Goal: Transaction & Acquisition: Purchase product/service

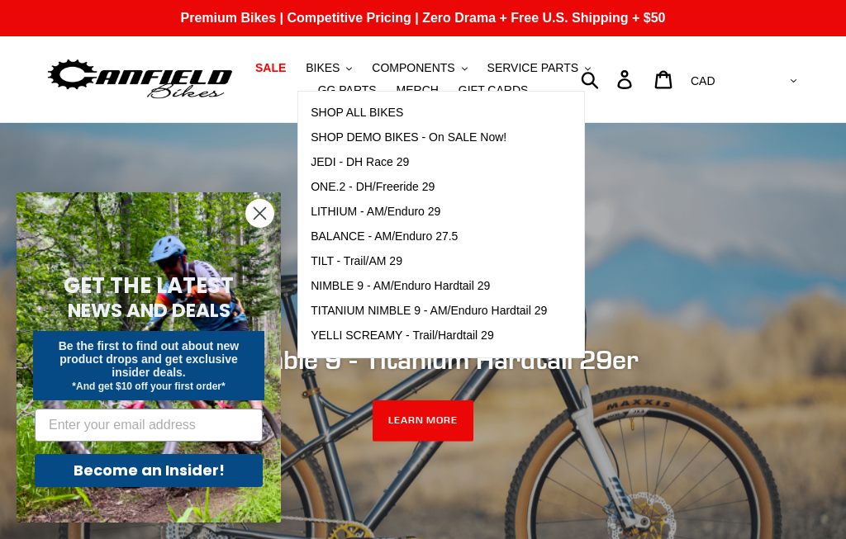
click at [459, 145] on span "SHOP DEMO BIKES - On SALE Now!" at bounding box center [409, 138] width 196 height 14
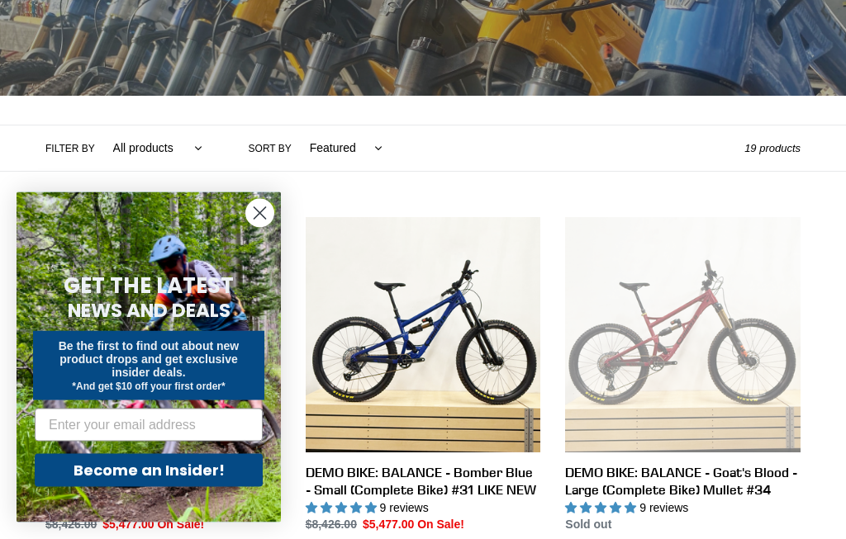
scroll to position [288, 0]
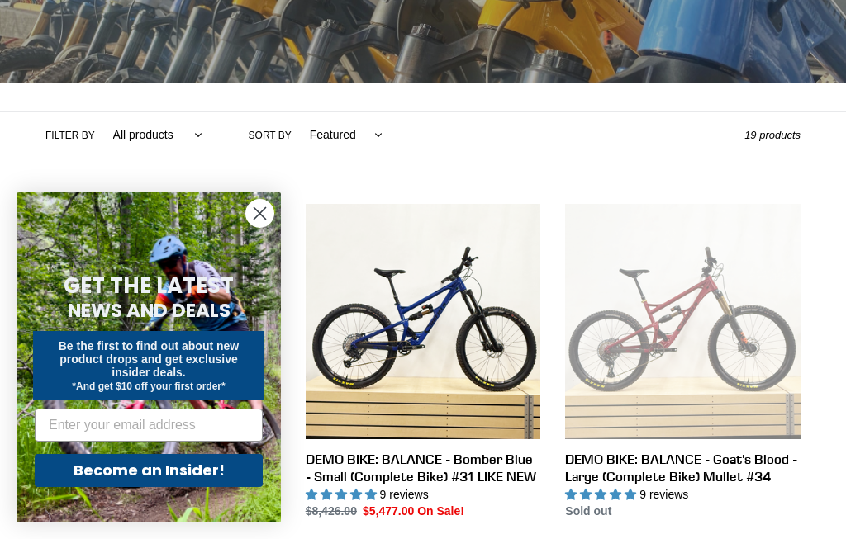
click at [250, 228] on icon "Close dialog" at bounding box center [259, 213] width 29 height 29
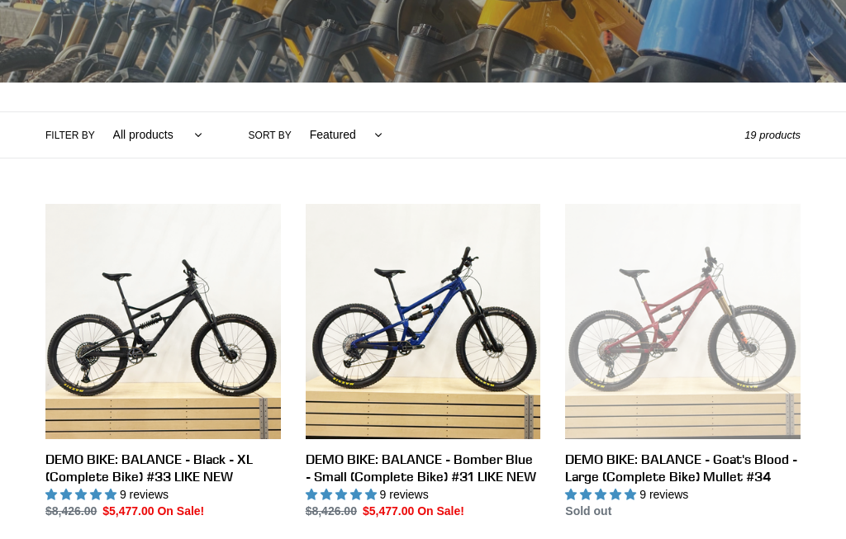
click at [282, 141] on label "Sort by" at bounding box center [270, 135] width 43 height 15
click at [295, 141] on select "Featured Best selling Alphabetically, A-Z Alphabetically, Z-A Price, low to hig…" at bounding box center [342, 134] width 94 height 45
select select "price-descending"
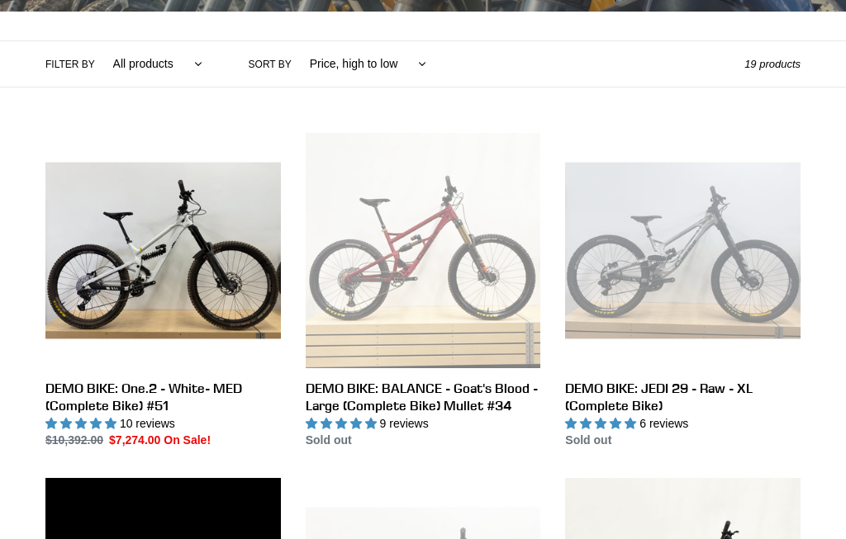
scroll to position [359, 0]
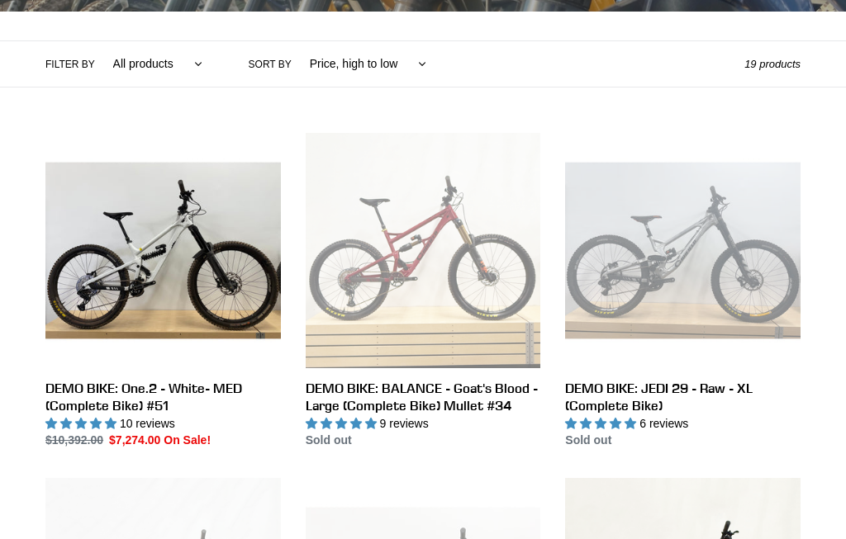
click at [388, 76] on select "Featured Best selling Alphabetically, A-Z Alphabetically, Z-A Price, low to hig…" at bounding box center [364, 63] width 138 height 45
select select "price-ascending"
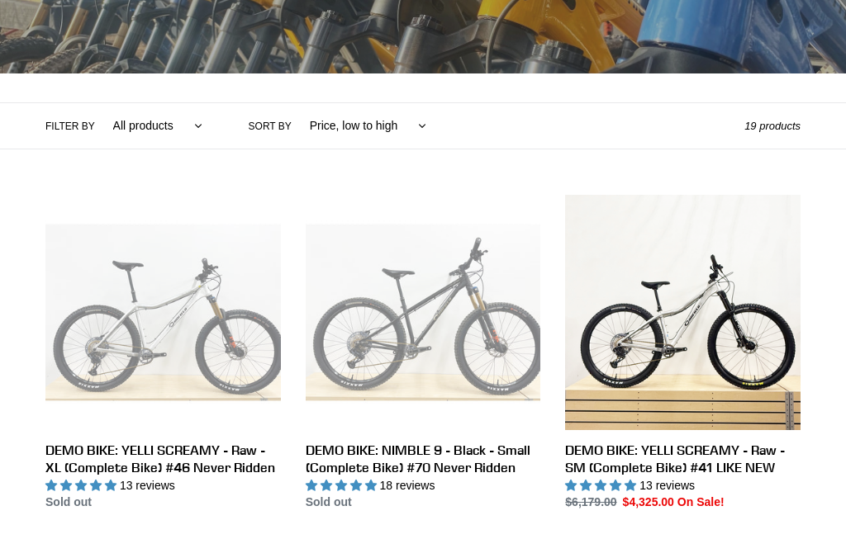
scroll to position [301, 0]
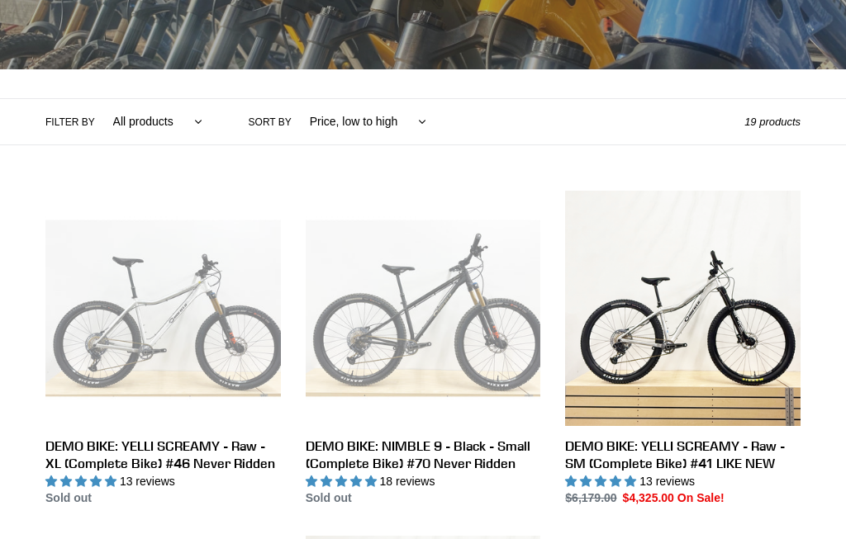
click at [74, 127] on label "Filter by" at bounding box center [70, 122] width 50 height 15
click at [98, 127] on select "All products balance BFCM23 DEMO BIKE Jedi [GEOGRAPHIC_DATA] Nimble 9 ONE.2 Til…" at bounding box center [153, 121] width 111 height 45
select select "/collections/demo-bike-sale/lithium?sort_by=price-ascending"
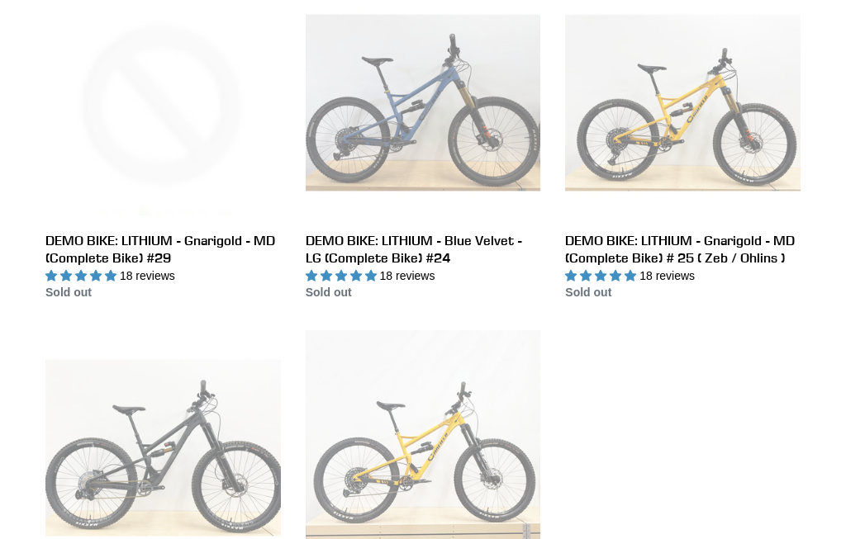
scroll to position [543, 0]
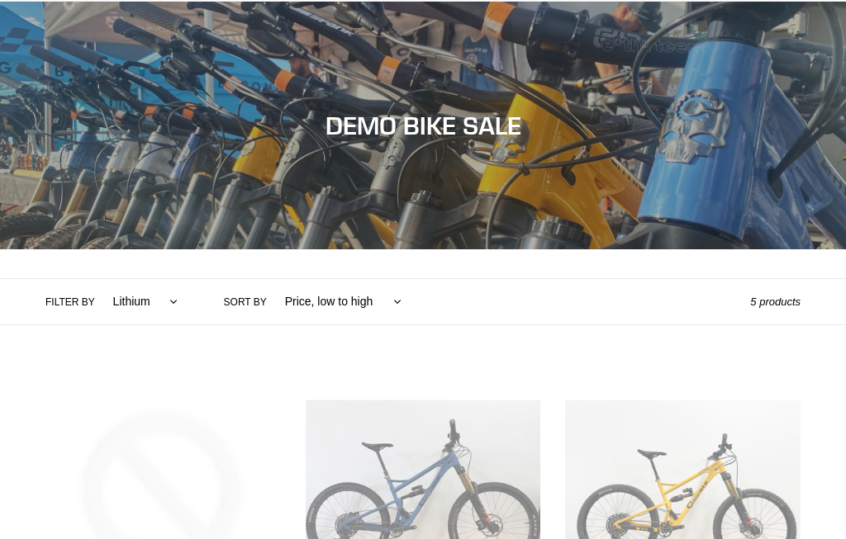
click at [86, 300] on label "Filter by" at bounding box center [70, 303] width 50 height 15
click at [98, 300] on select "All products balance BFCM23 DEMO BIKE Jedi [GEOGRAPHIC_DATA] Nimble 9 ONE.2 Til…" at bounding box center [141, 302] width 86 height 45
select select "/collections/demo-bike-sale/demo-bike?sort_by=price-ascending"
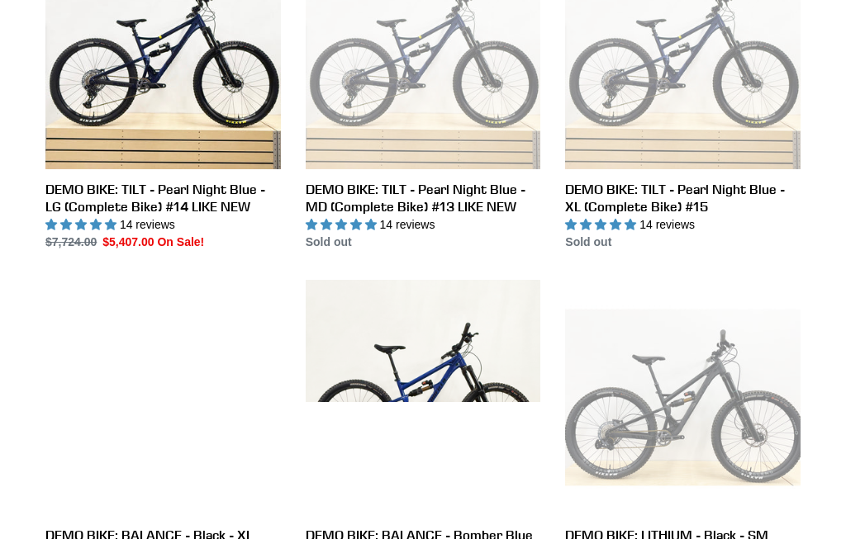
scroll to position [1594, 0]
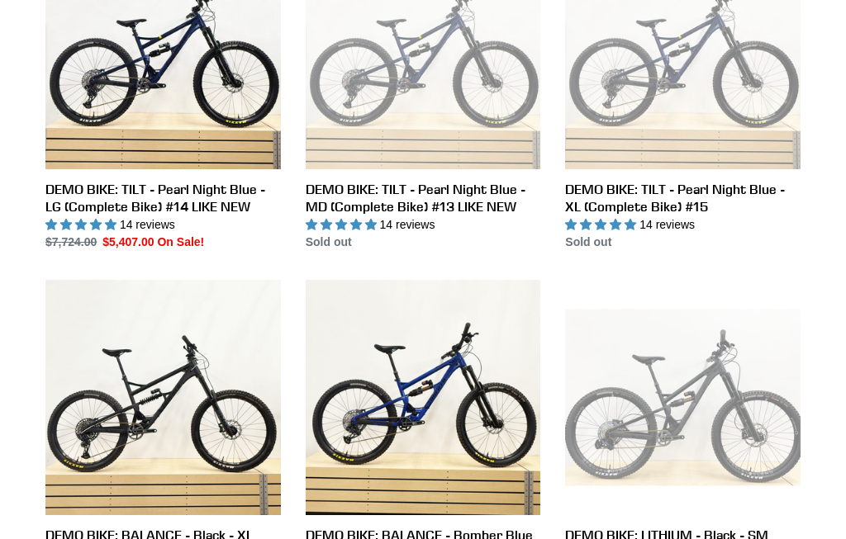
click at [216, 78] on link "DEMO BIKE: TILT - Pearl Night Blue - LG (Complete Bike) #14 LIKE NEW" at bounding box center [162, 93] width 235 height 316
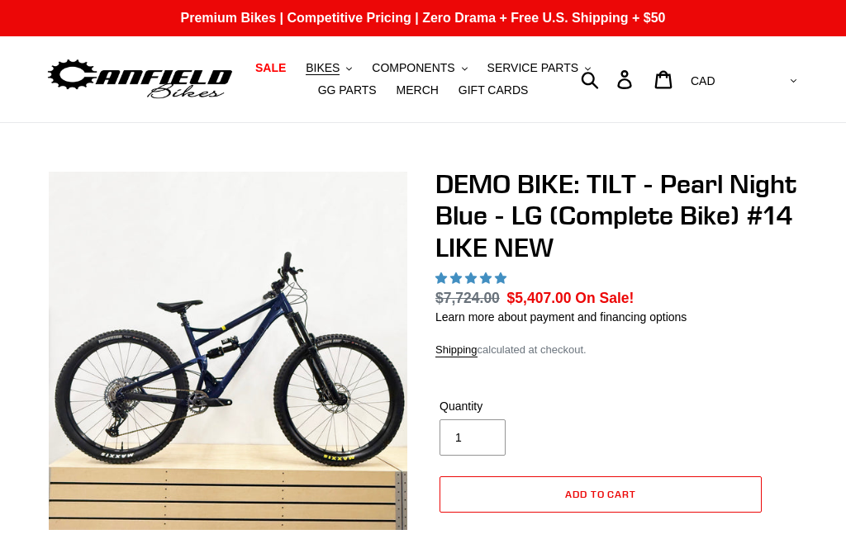
select select "highest-rating"
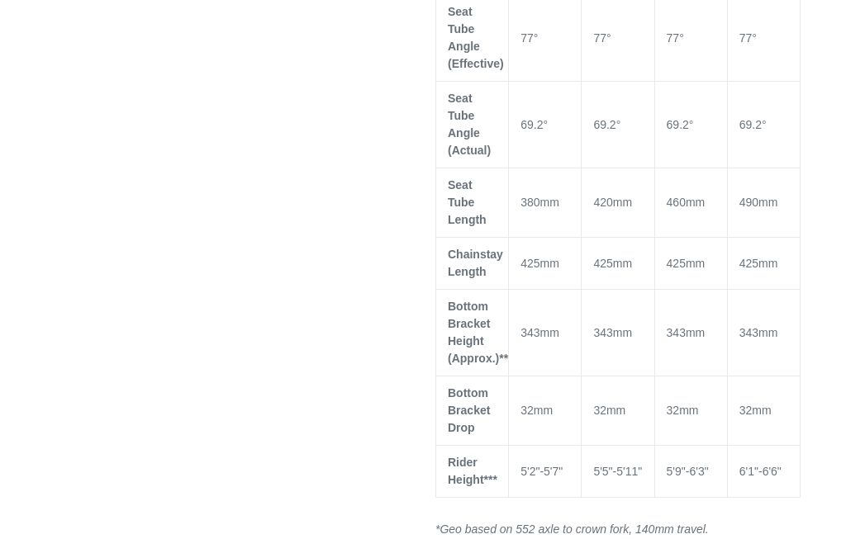
scroll to position [2240, 0]
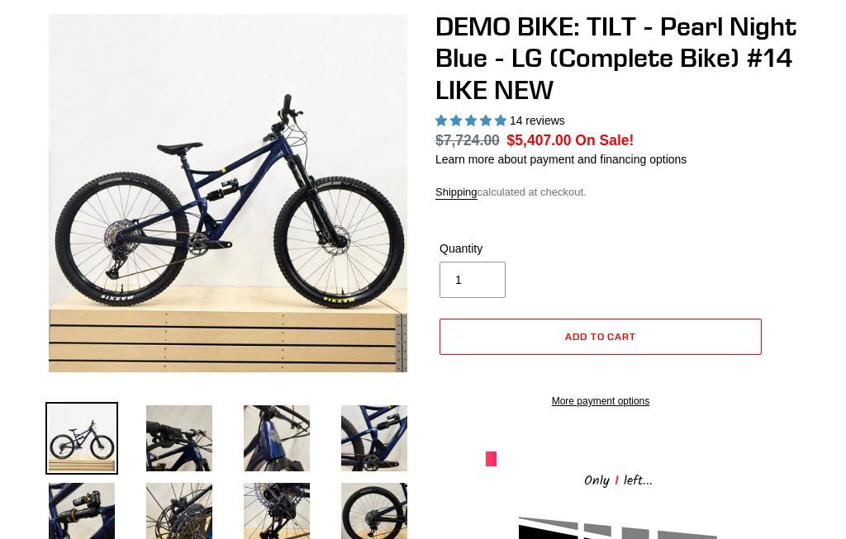
scroll to position [160, 0]
